Goal: Find specific page/section: Find specific page/section

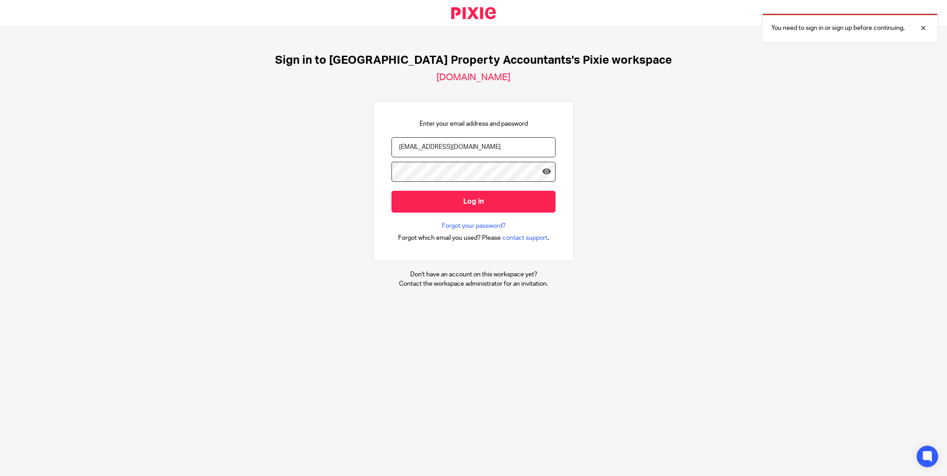
click at [471, 198] on input "Log in" at bounding box center [474, 202] width 164 height 22
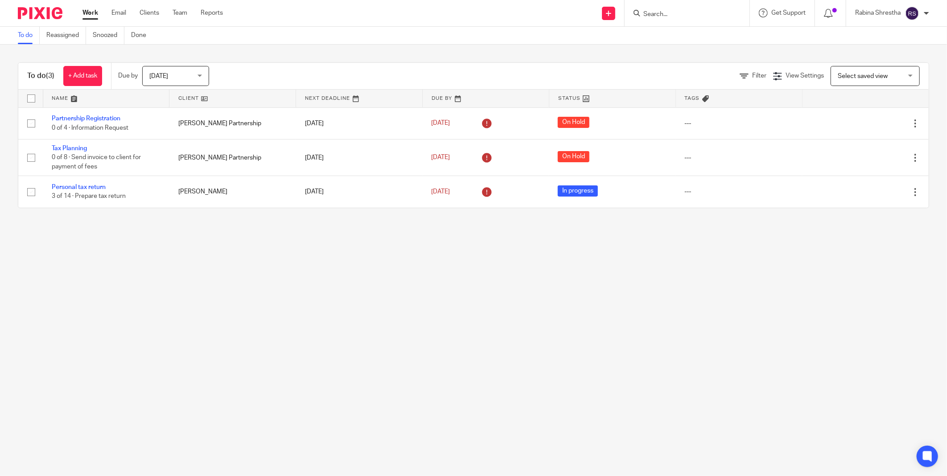
click at [690, 16] on input "Search" at bounding box center [683, 15] width 80 height 8
type input "nanthee"
click button "submit" at bounding box center [0, 0] width 0 height 0
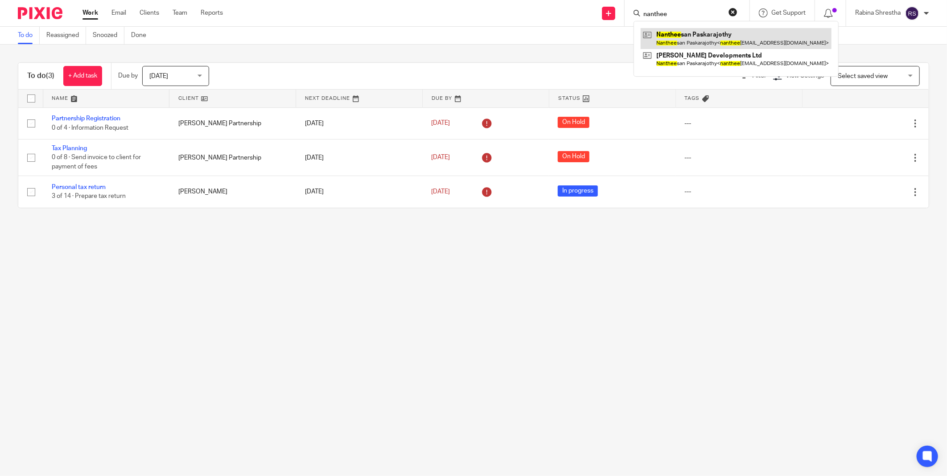
click at [708, 29] on link at bounding box center [736, 38] width 191 height 21
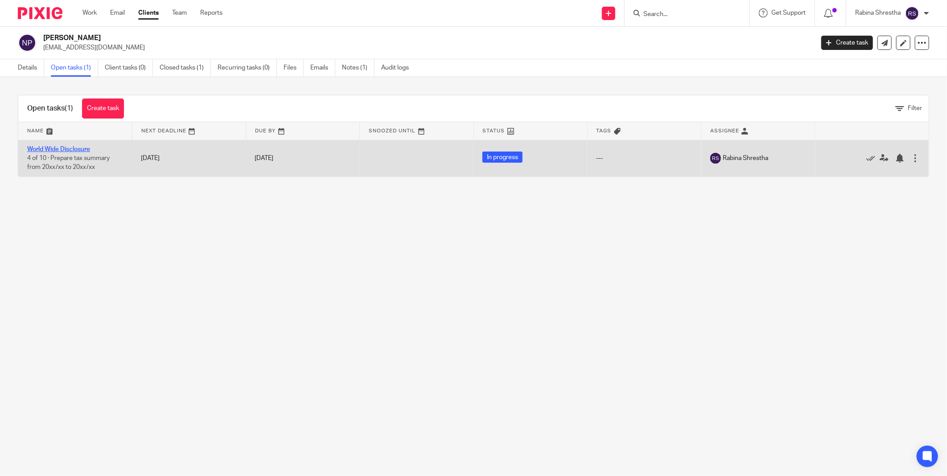
click at [82, 150] on link "World Wide Disclosure" at bounding box center [58, 149] width 63 height 6
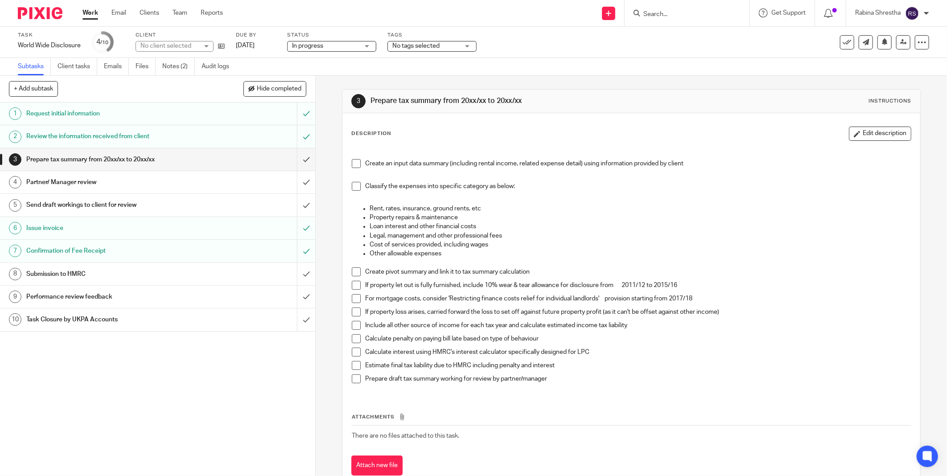
click at [172, 59] on link "Notes (2)" at bounding box center [178, 66] width 33 height 17
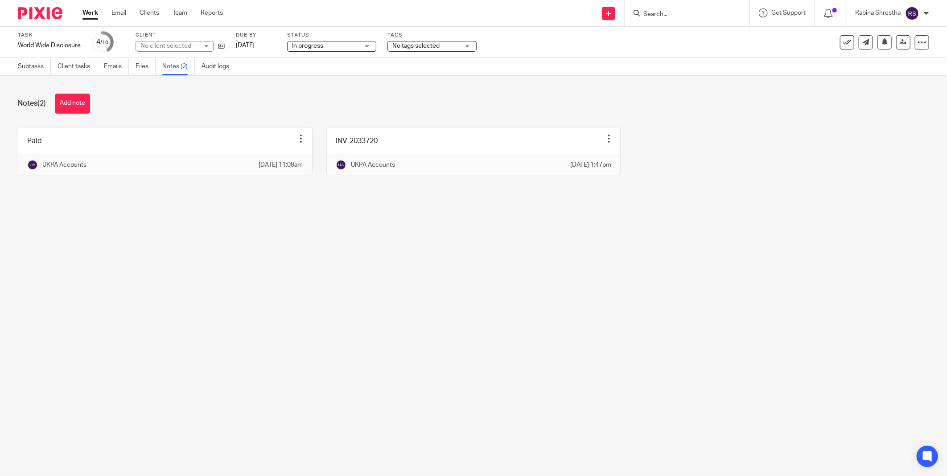
click at [185, 289] on main "Task World Wide Disclosure Save World Wide Disclosure 4 /10 Client No client se…" at bounding box center [473, 238] width 947 height 476
click at [43, 64] on link "Subtasks" at bounding box center [34, 66] width 33 height 17
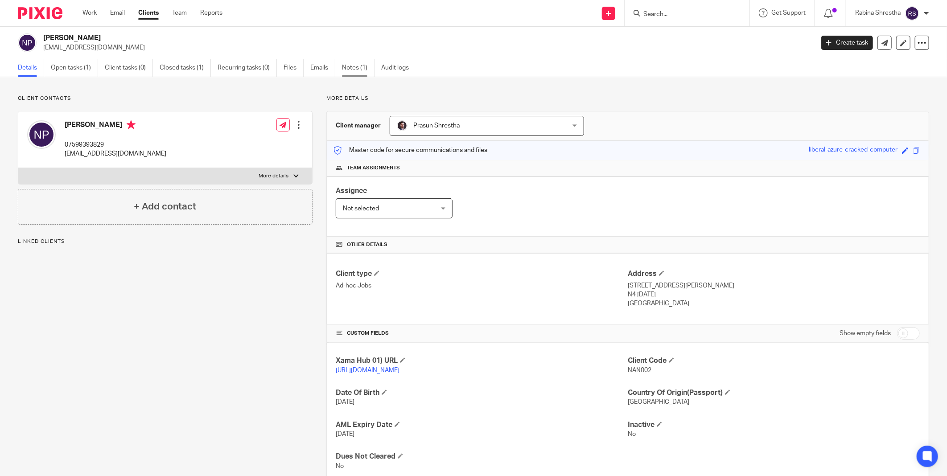
click at [359, 66] on link "Notes (1)" at bounding box center [358, 67] width 33 height 17
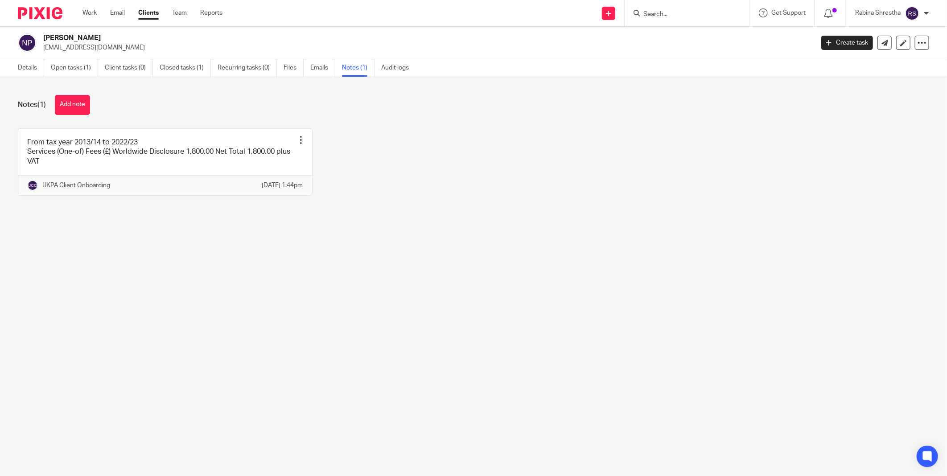
click at [269, 227] on div "Notes (1) Add note From tax year 2013/14 to 2022/23 Services (One-of) Fees (£) …" at bounding box center [473, 152] width 947 height 150
click at [237, 308] on main "[PERSON_NAME] [EMAIL_ADDRESS][DOMAIN_NAME] Create task Update from Companies Ho…" at bounding box center [473, 238] width 947 height 476
click at [801, 165] on div "From tax year 2013/14 to 2022/23 Services (One-of) Fees (£) Worldwide Disclosur…" at bounding box center [466, 168] width 925 height 81
click at [626, 241] on main "[PERSON_NAME] [EMAIL_ADDRESS][DOMAIN_NAME] Create task Update from Companies Ho…" at bounding box center [473, 238] width 947 height 476
click at [571, 240] on main "[PERSON_NAME] [EMAIL_ADDRESS][DOMAIN_NAME] Create task Update from Companies Ho…" at bounding box center [473, 238] width 947 height 476
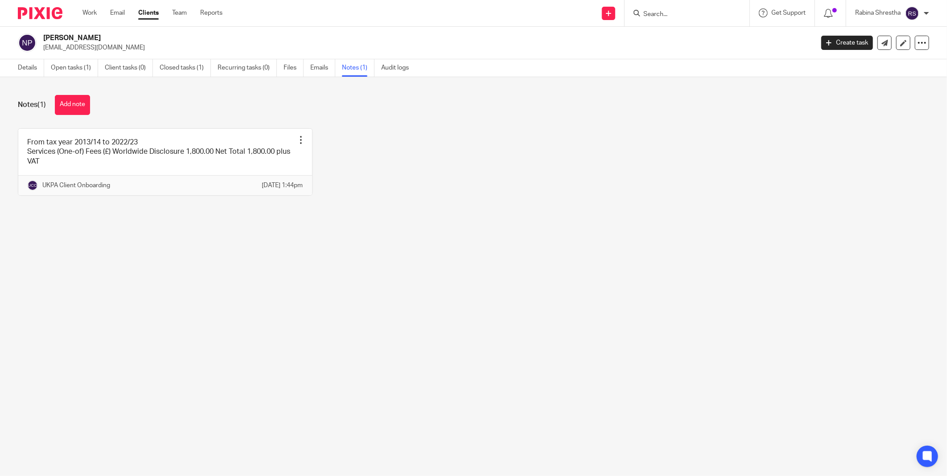
click at [569, 192] on div "From tax year 2013/14 to 2022/23 Services (One-of) Fees (£) Worldwide Disclosur…" at bounding box center [466, 168] width 925 height 81
